Goal: Transaction & Acquisition: Purchase product/service

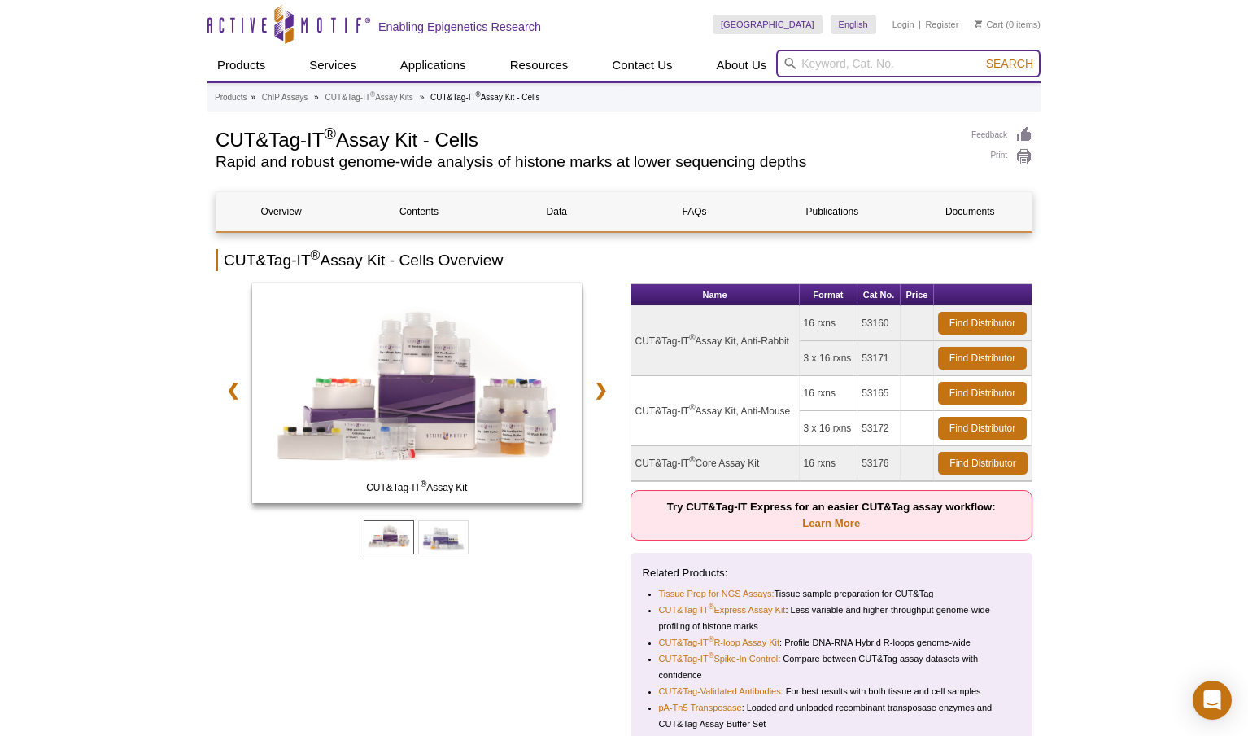
click at [854, 65] on input "search" at bounding box center [908, 64] width 264 height 28
type input "magnetic rack"
click at [1011, 63] on button "Search" at bounding box center [1009, 63] width 57 height 15
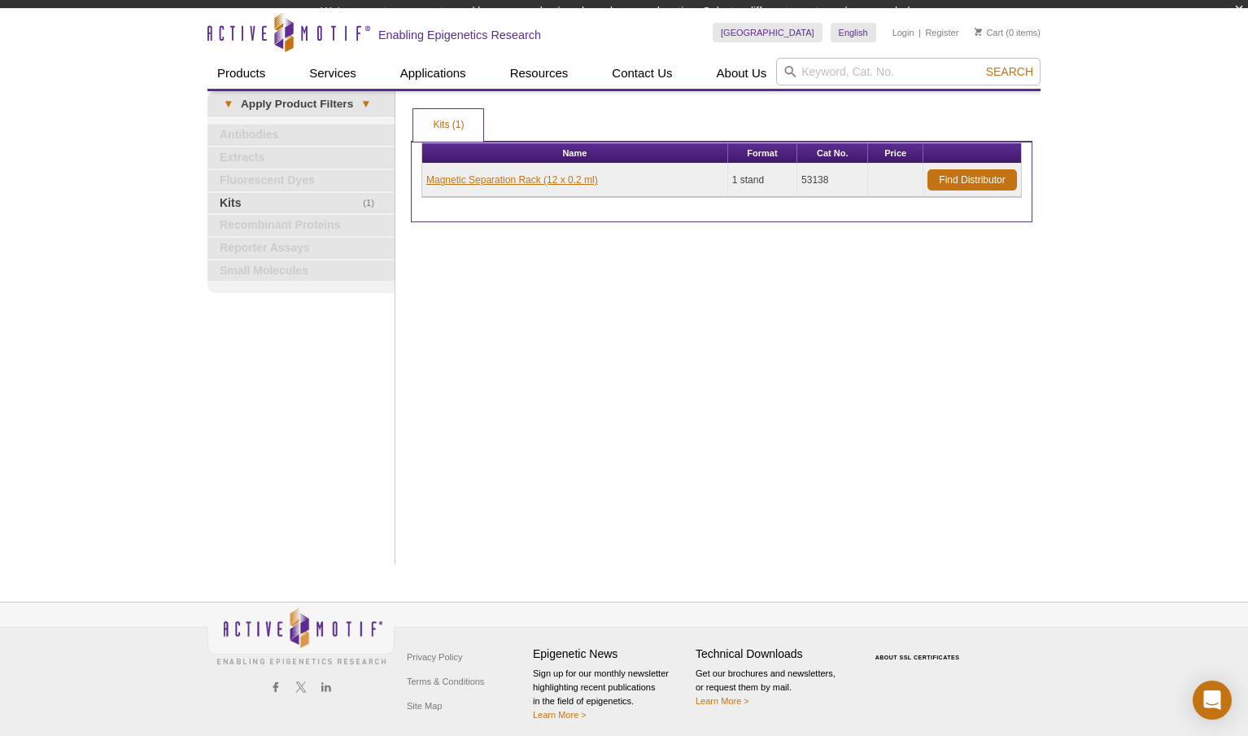
click at [552, 191] on td "Magnetic Separation Rack (12 x 0.2 ml)" at bounding box center [575, 180] width 306 height 33
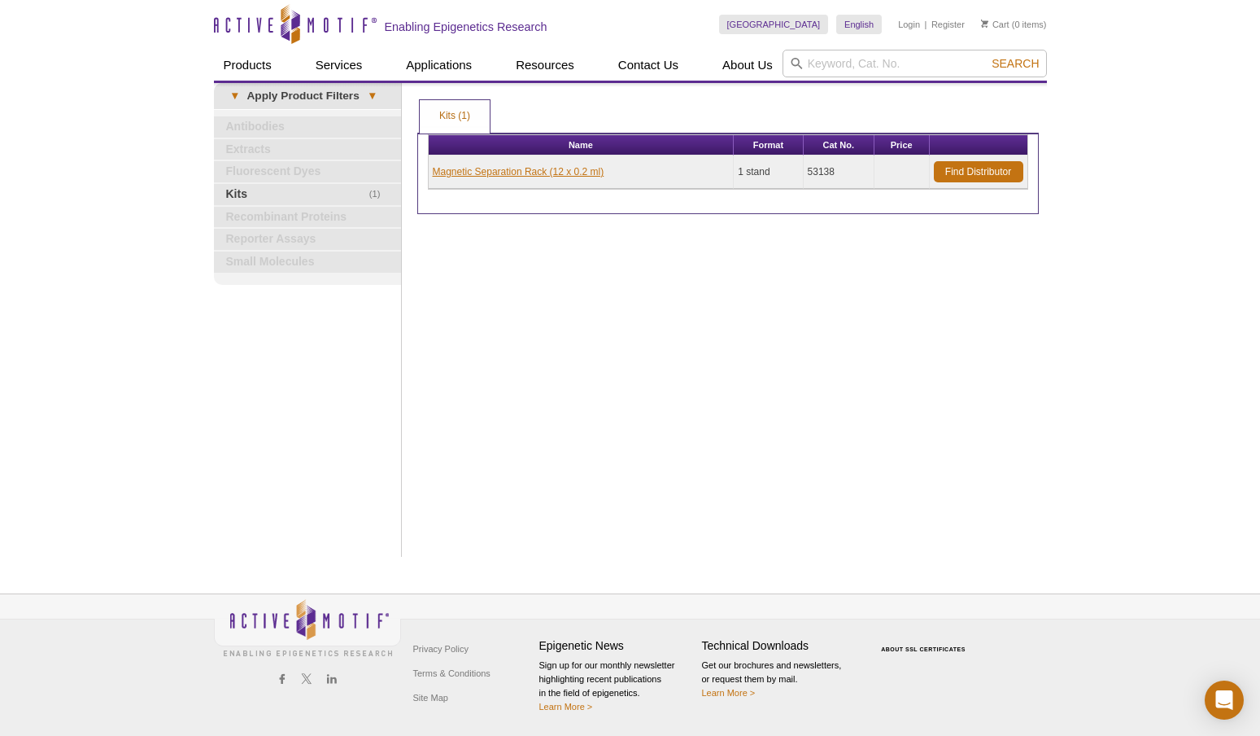
click at [548, 177] on link "Magnetic Separation Rack (12 x 0.2 ml)" at bounding box center [519, 171] width 172 height 15
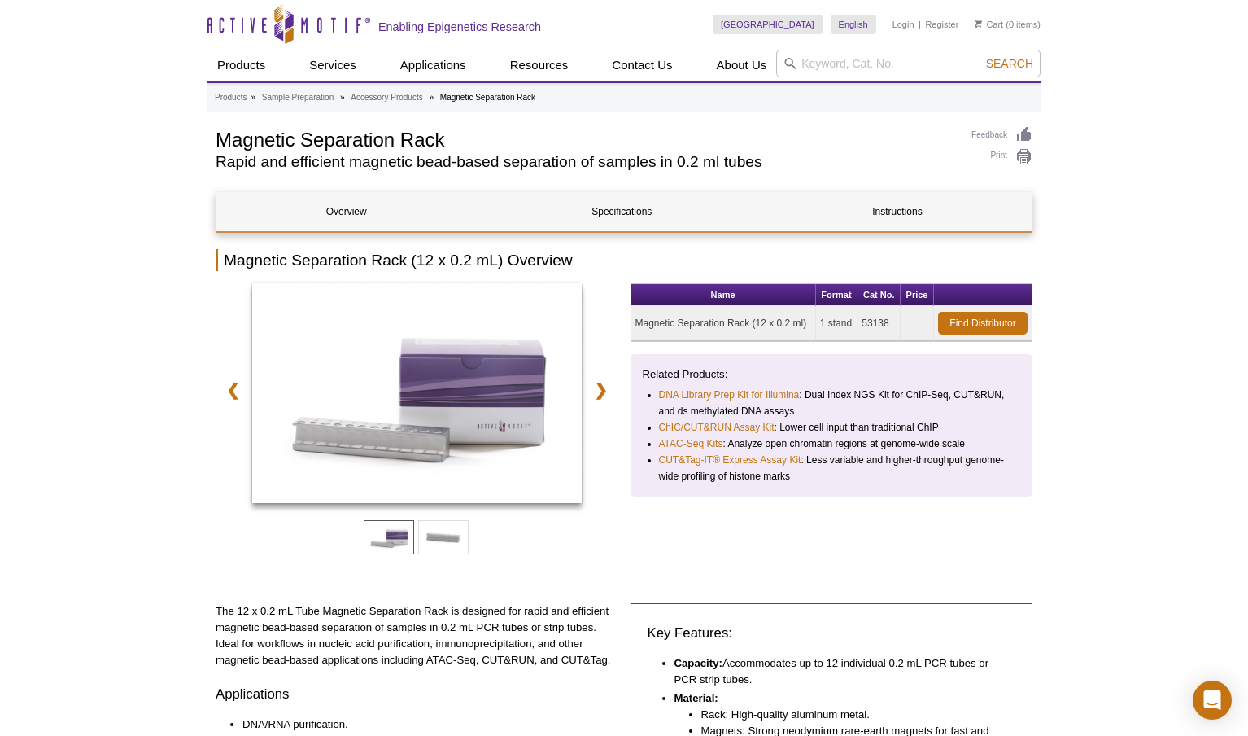
scroll to position [38, 0]
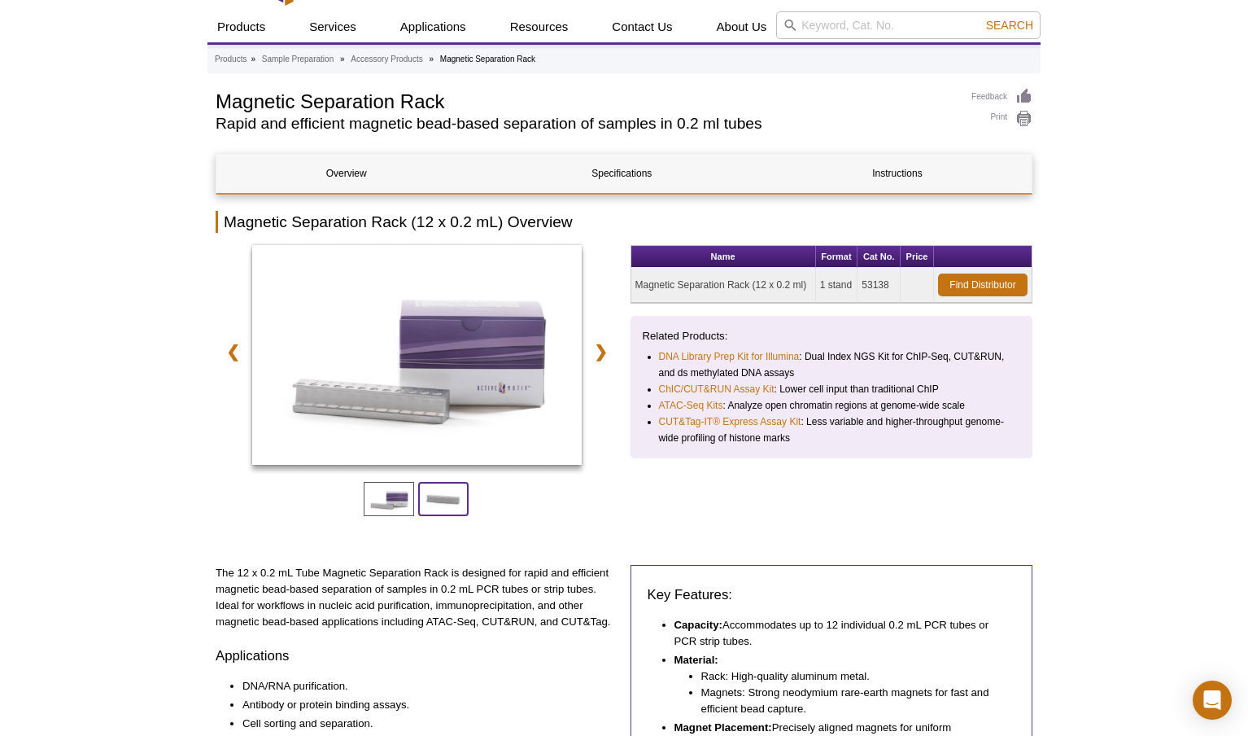
click at [441, 490] on span at bounding box center [443, 499] width 50 height 34
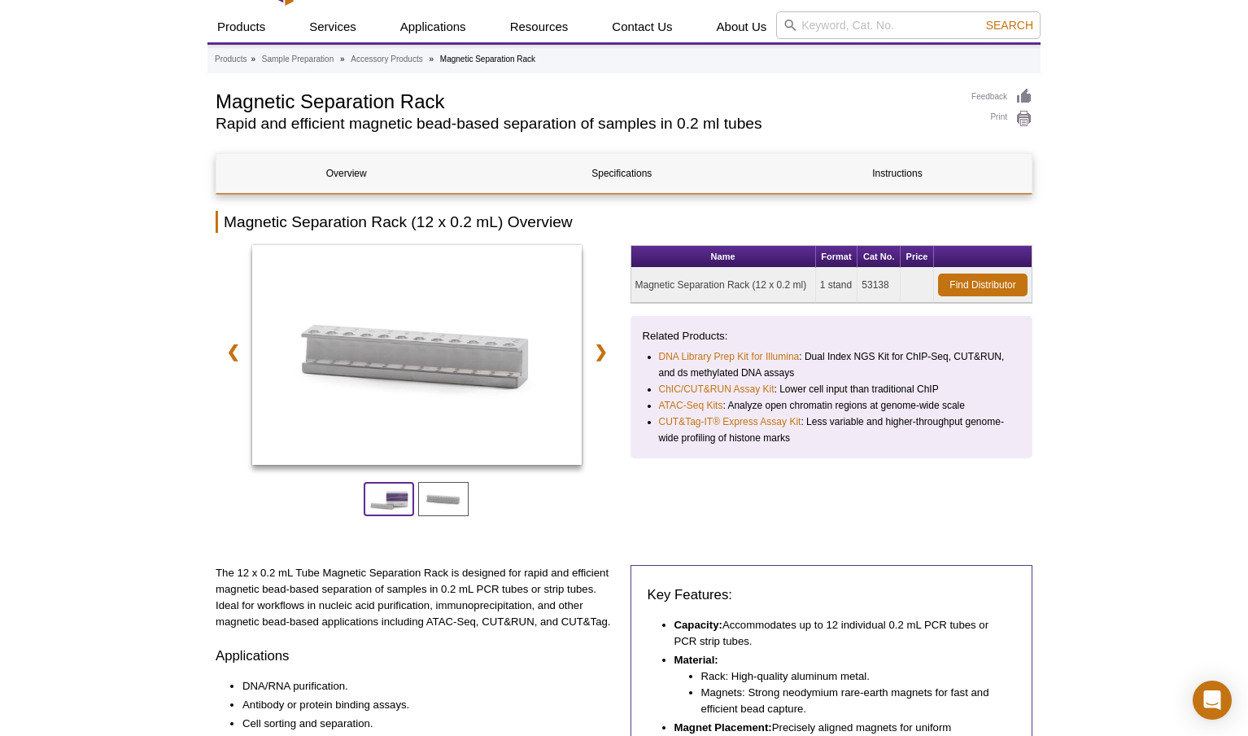
click at [395, 499] on span at bounding box center [389, 499] width 50 height 34
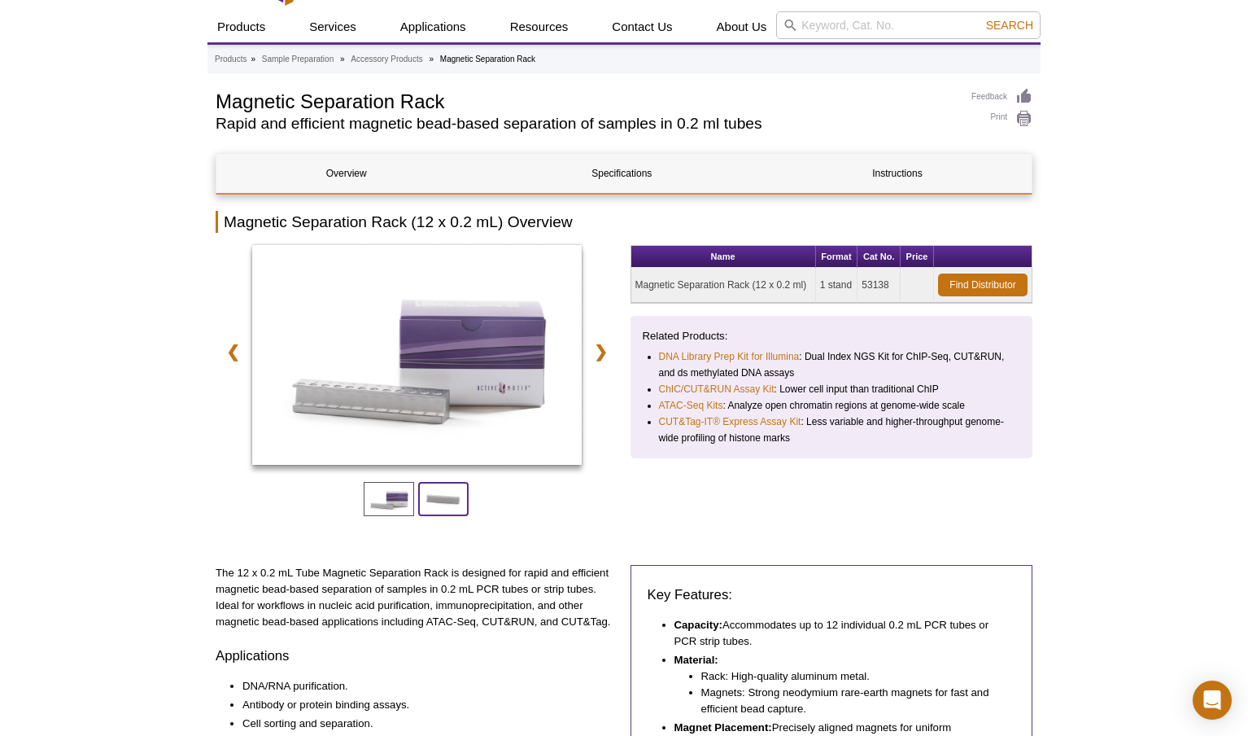
click at [450, 499] on span at bounding box center [443, 499] width 50 height 34
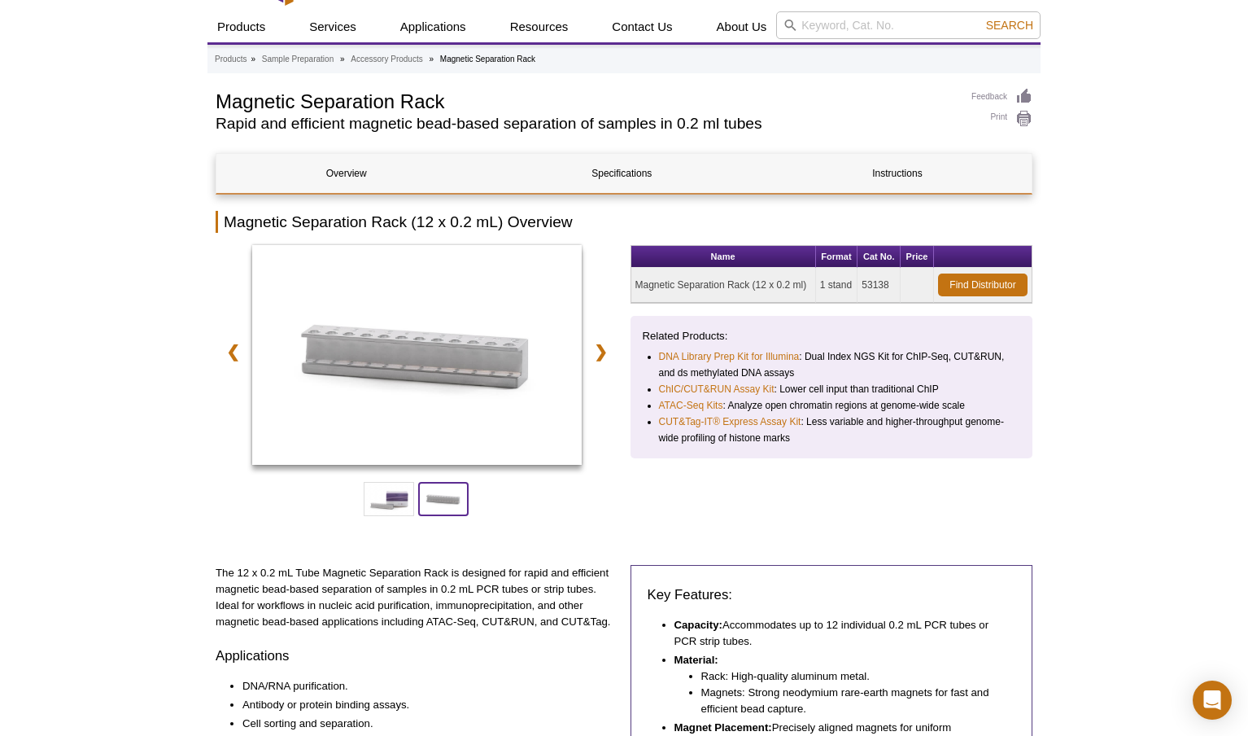
scroll to position [0, 0]
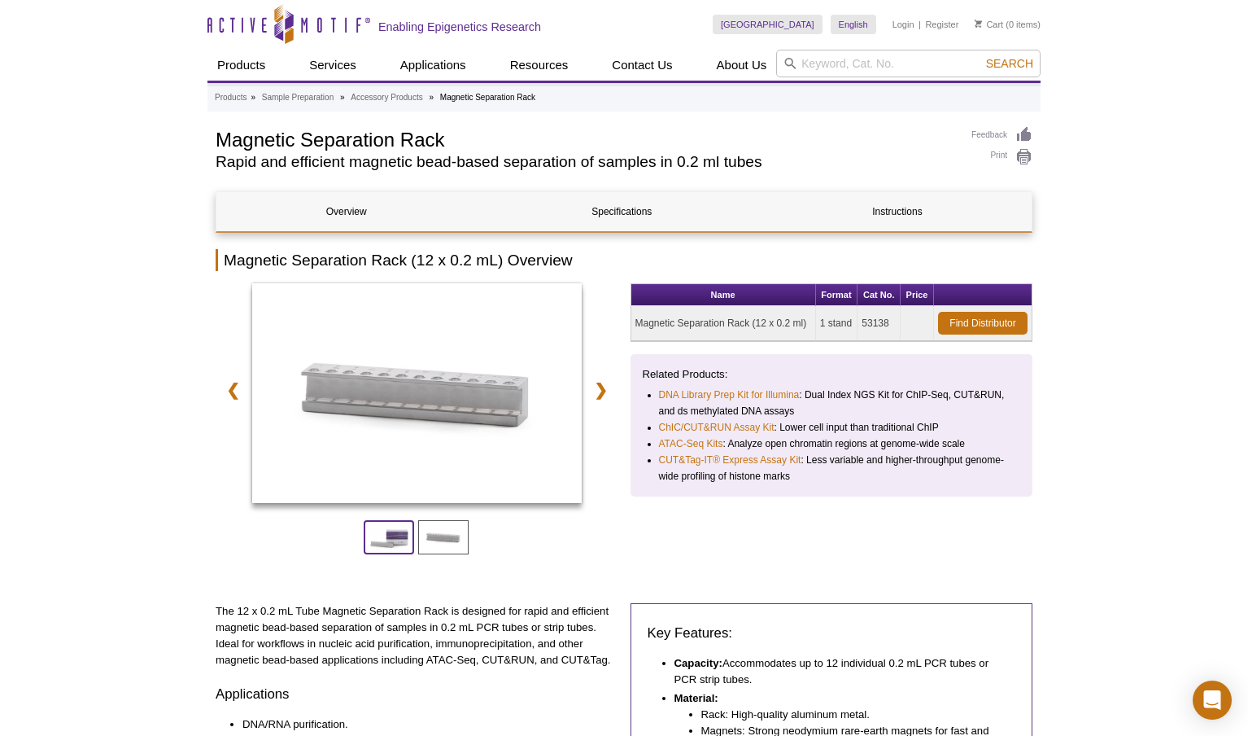
click at [392, 526] on span at bounding box center [389, 537] width 50 height 34
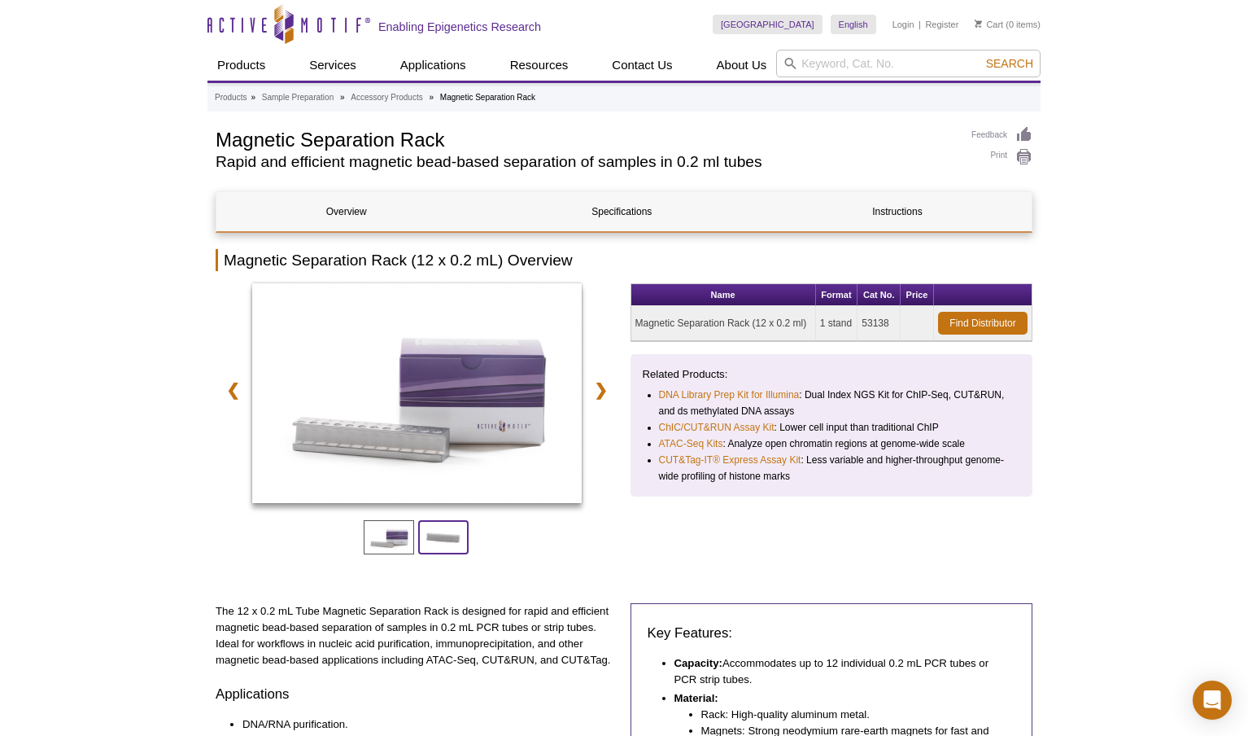
click at [441, 539] on span at bounding box center [443, 537] width 50 height 34
